Goal: Task Accomplishment & Management: Use online tool/utility

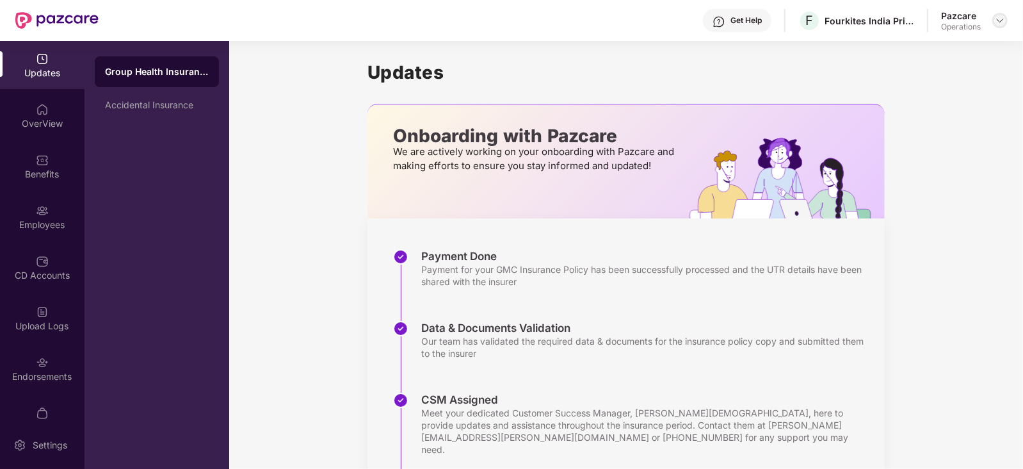
click at [1001, 20] on img at bounding box center [1000, 20] width 10 height 10
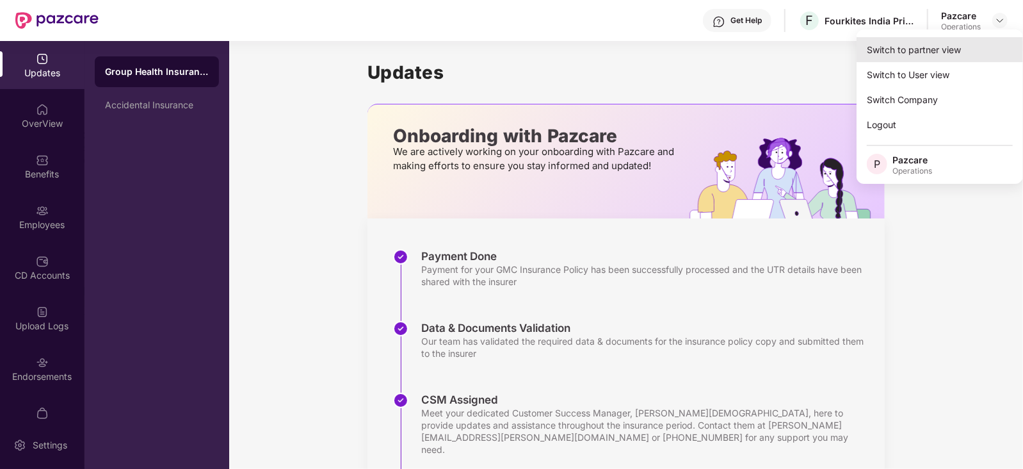
click at [935, 46] on div "Switch to partner view" at bounding box center [940, 49] width 167 height 25
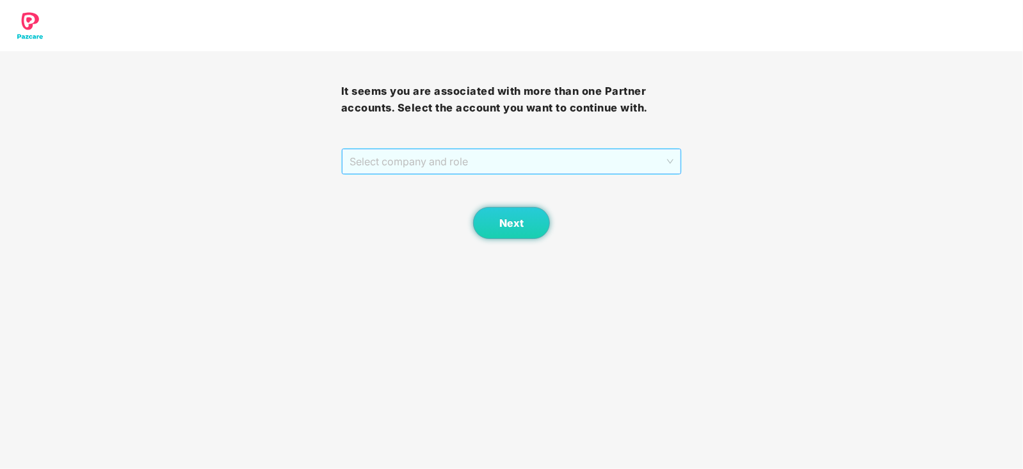
click at [484, 163] on span "Select company and role" at bounding box center [512, 161] width 325 height 24
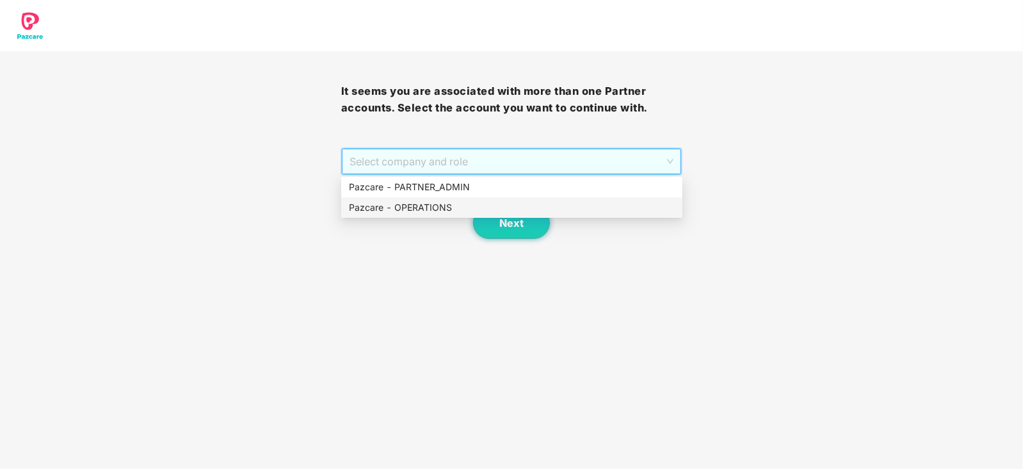
click at [416, 213] on div "Pazcare - OPERATIONS" at bounding box center [512, 207] width 326 height 14
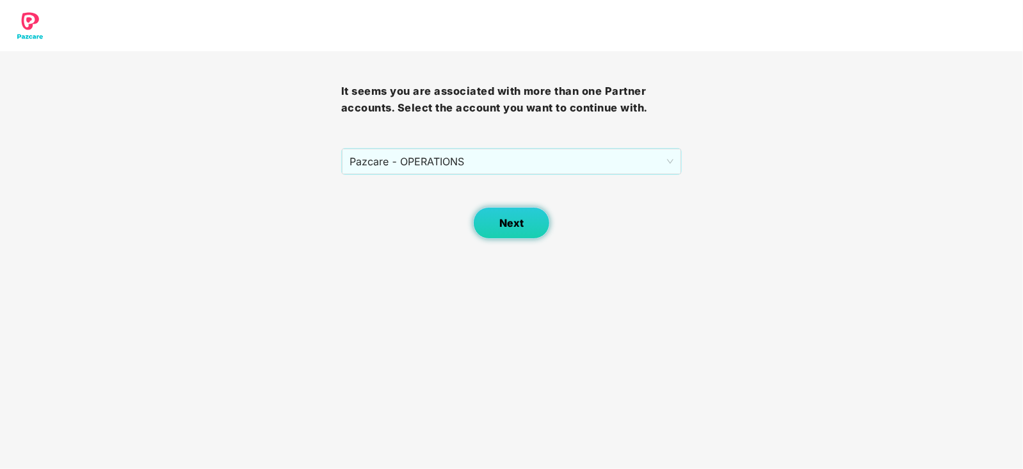
click at [490, 232] on button "Next" at bounding box center [511, 223] width 77 height 32
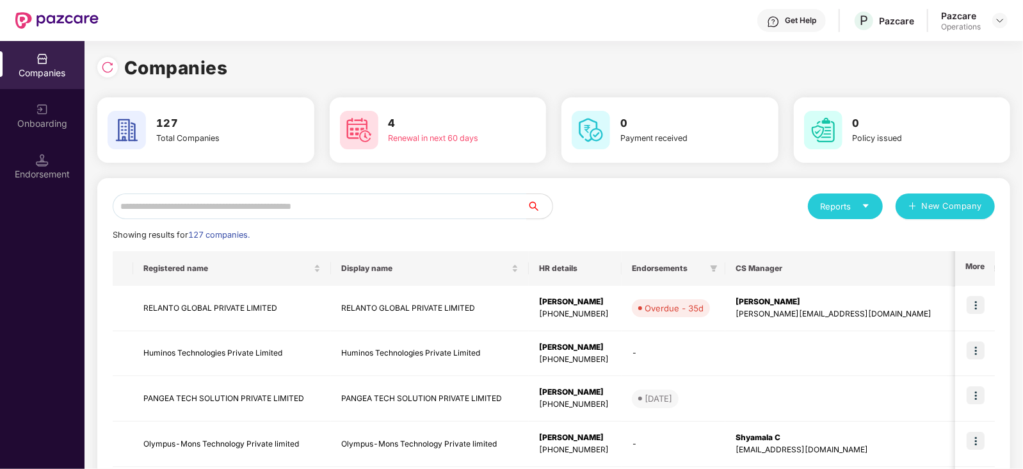
click at [270, 205] on input "text" at bounding box center [320, 206] width 414 height 26
paste input "**********"
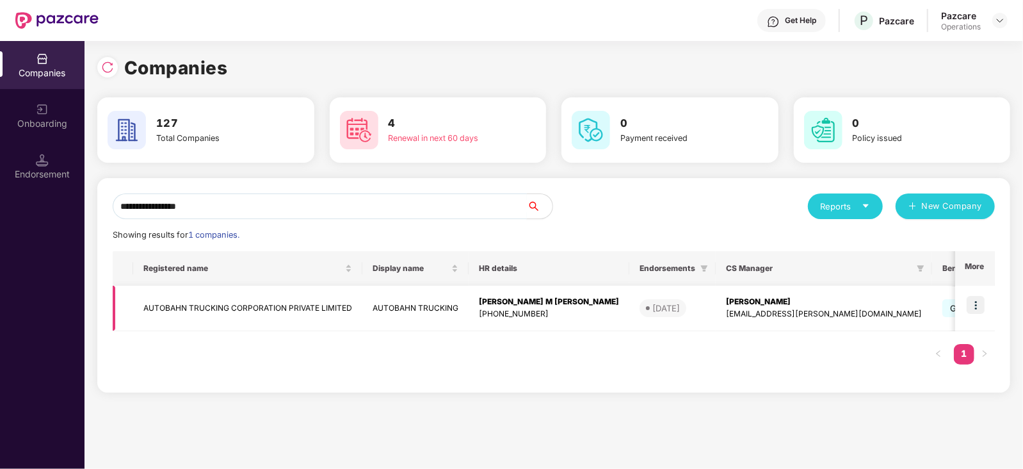
type input "**********"
click at [981, 305] on img at bounding box center [976, 305] width 18 height 18
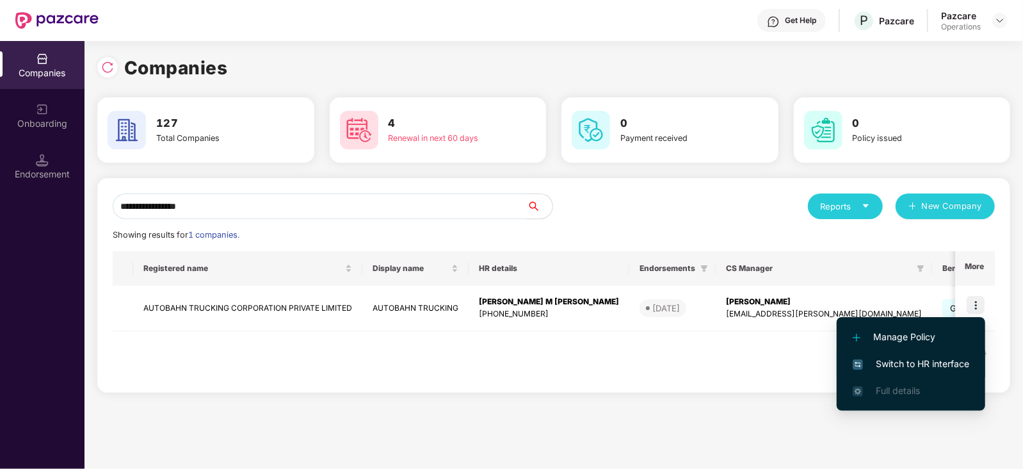
click at [928, 366] on span "Switch to HR interface" at bounding box center [911, 364] width 117 height 14
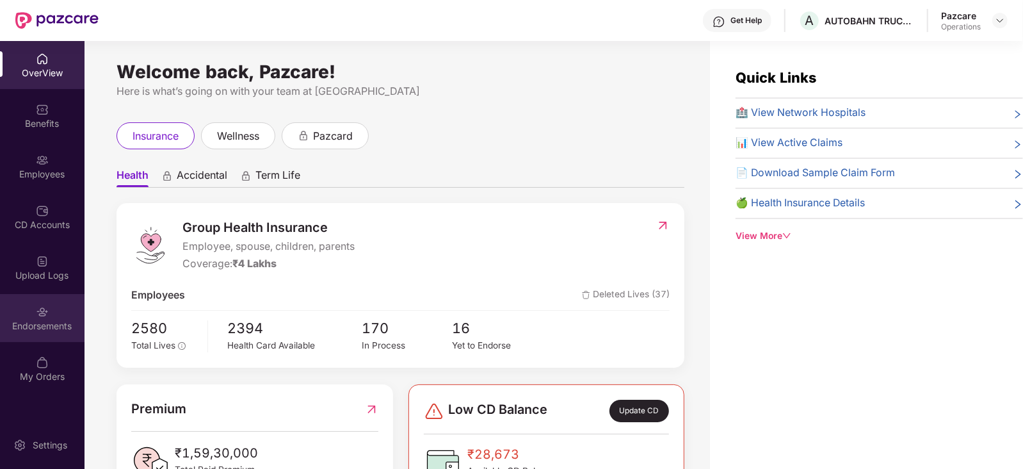
click at [20, 330] on div "Endorsements" at bounding box center [42, 326] width 85 height 13
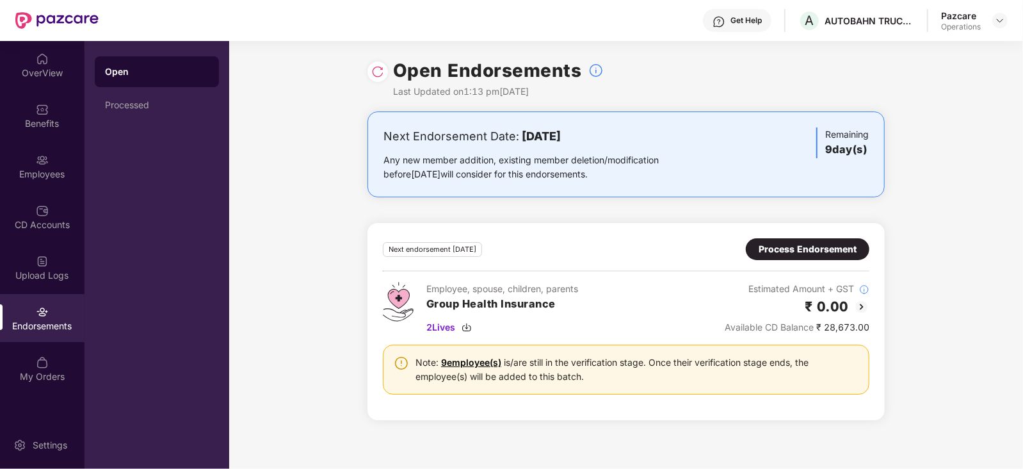
click at [794, 251] on div "Process Endorsement" at bounding box center [808, 249] width 98 height 14
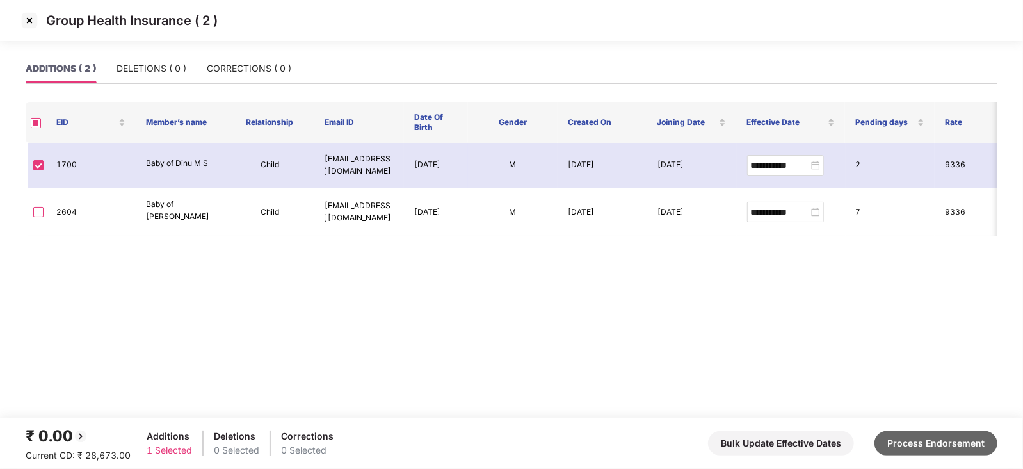
click at [960, 451] on button "Process Endorsement" at bounding box center [936, 443] width 123 height 24
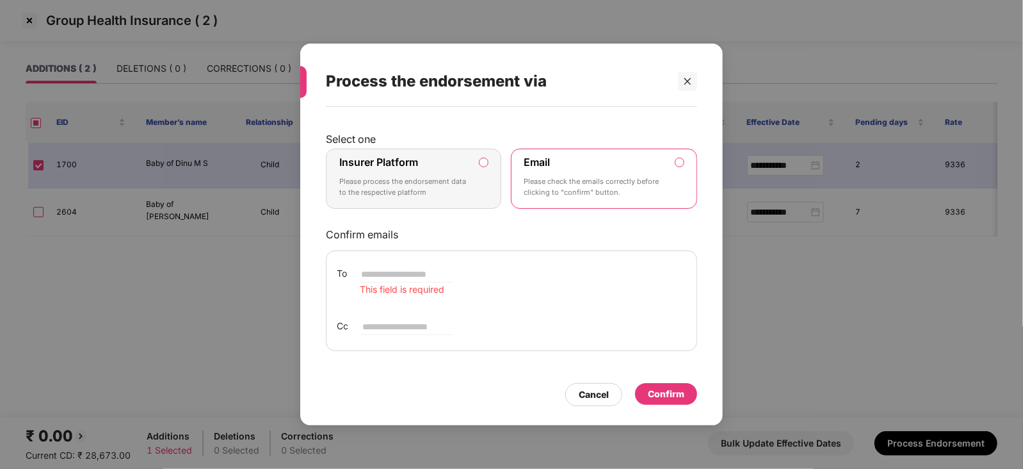
click at [490, 168] on label "Insurer Platform Please process the endorsement data to the respective platform" at bounding box center [413, 179] width 175 height 60
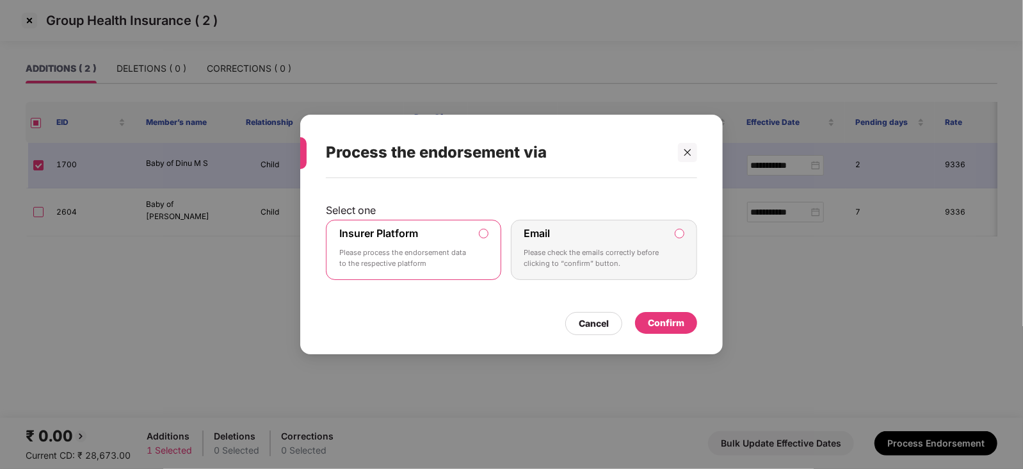
click at [678, 329] on div "Confirm" at bounding box center [666, 323] width 37 height 14
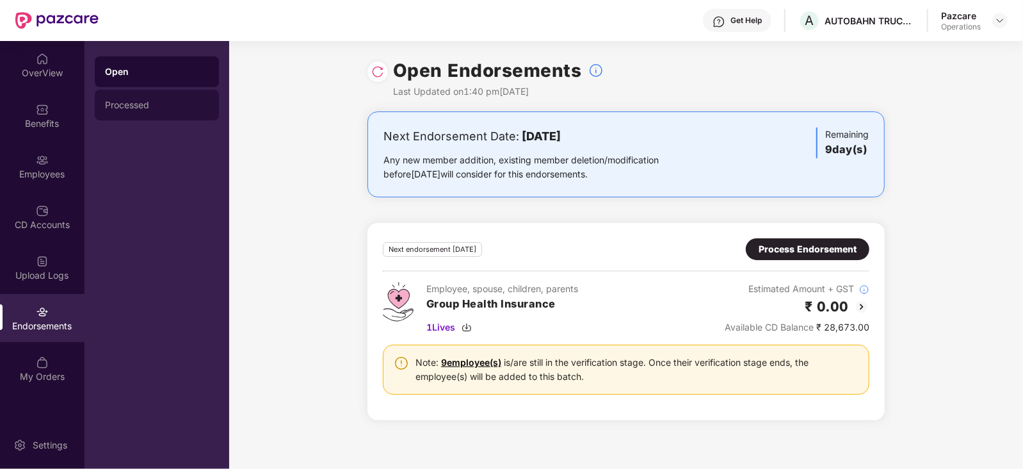
click at [134, 100] on div "Processed" at bounding box center [157, 105] width 104 height 10
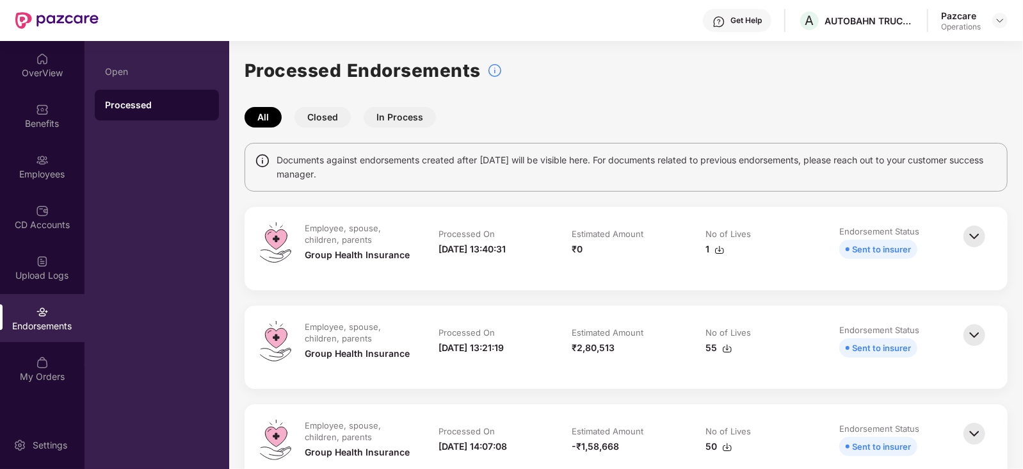
click at [720, 254] on img at bounding box center [720, 250] width 10 height 10
